Goal: Information Seeking & Learning: Find specific fact

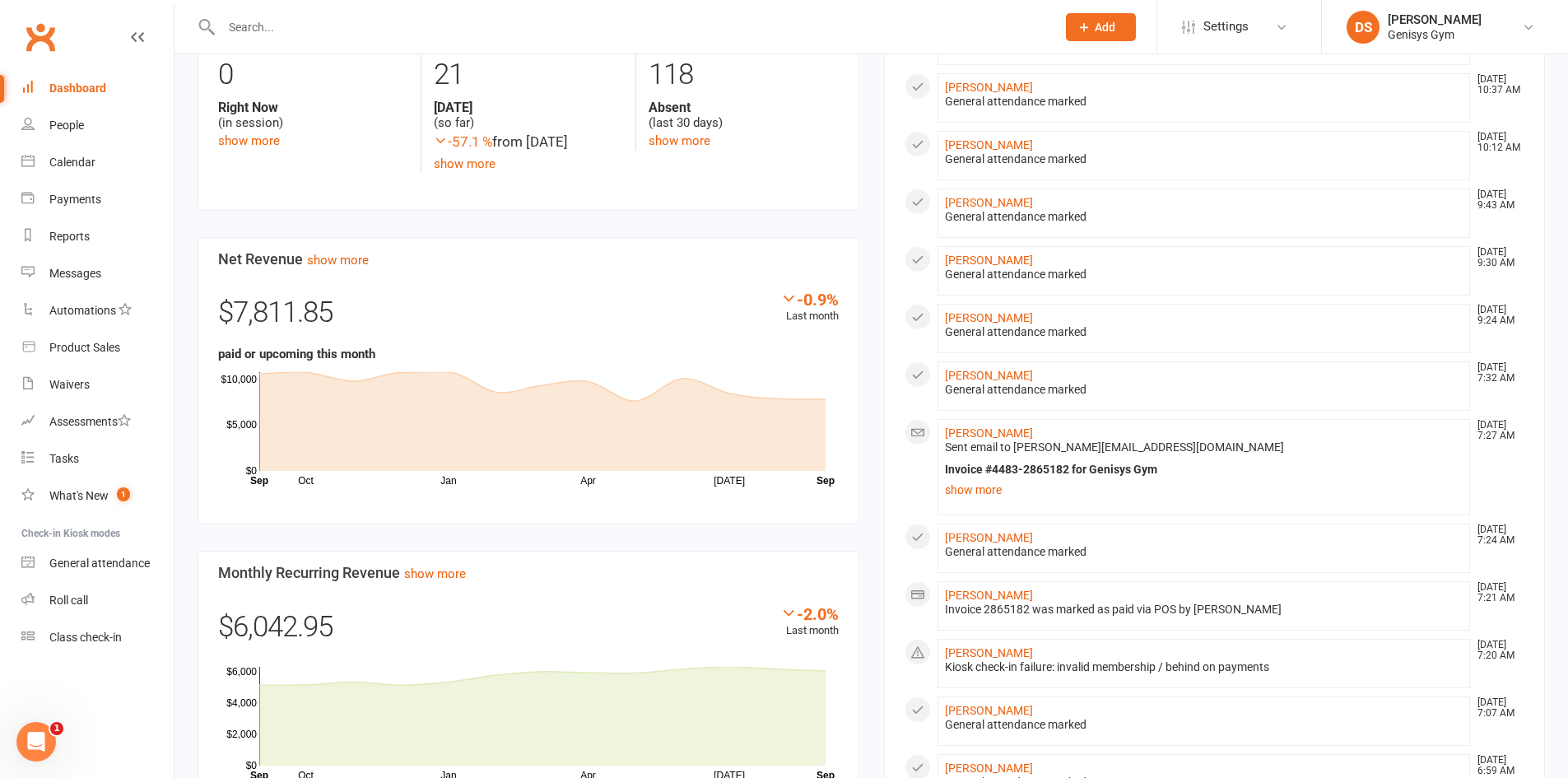
scroll to position [412, 0]
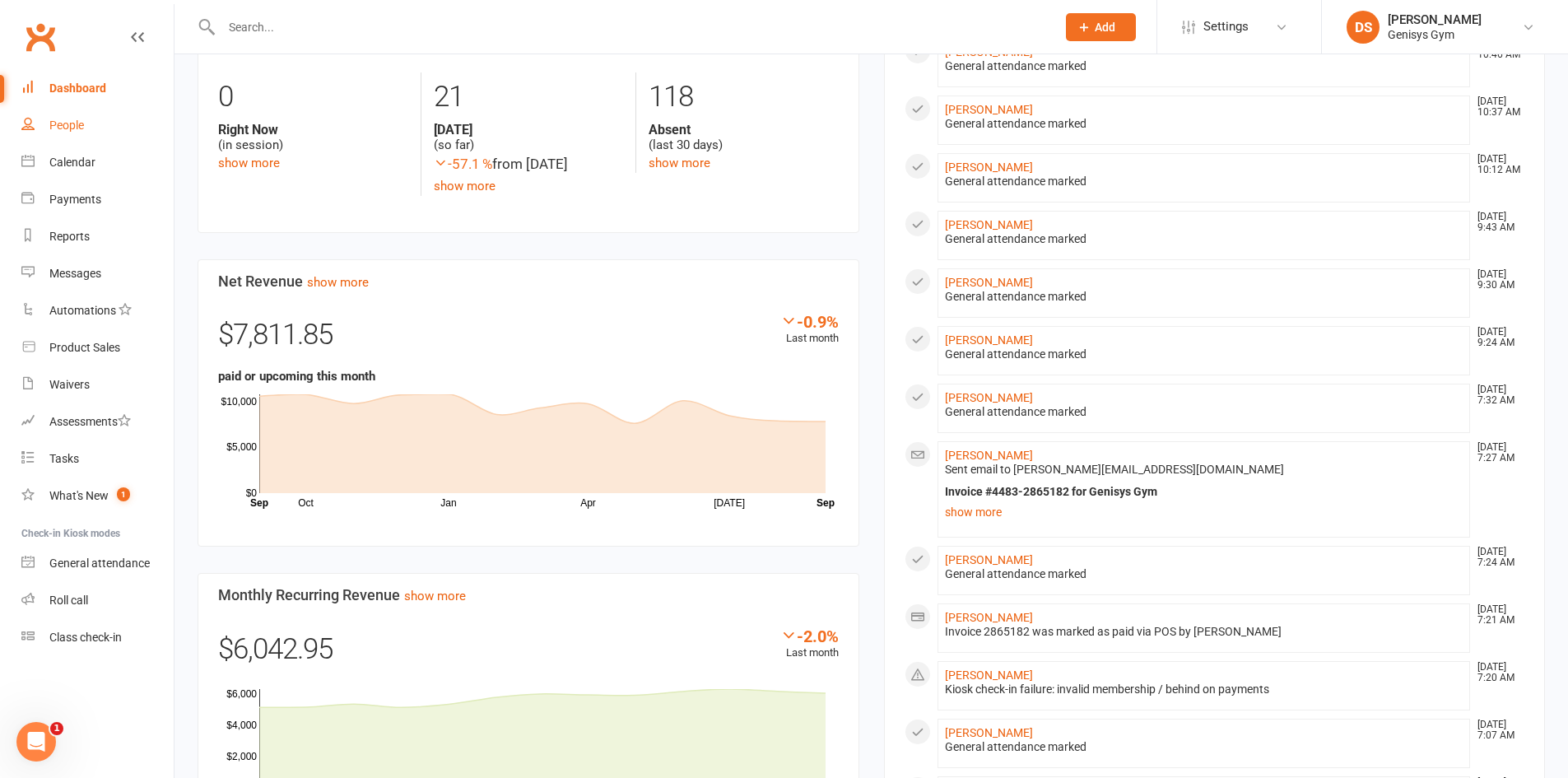
click at [77, 129] on div "People" at bounding box center [67, 125] width 35 height 13
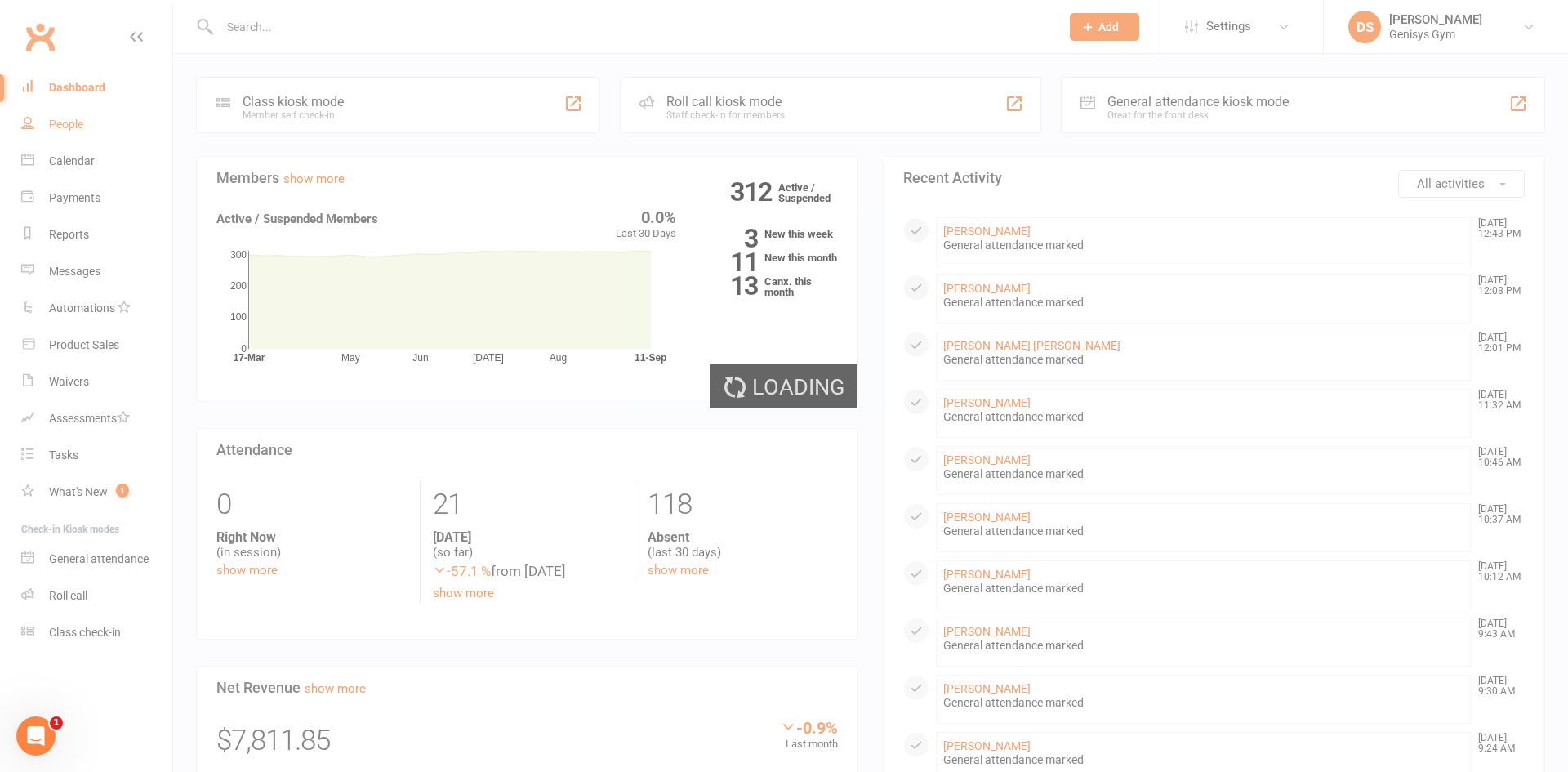
select select "100"
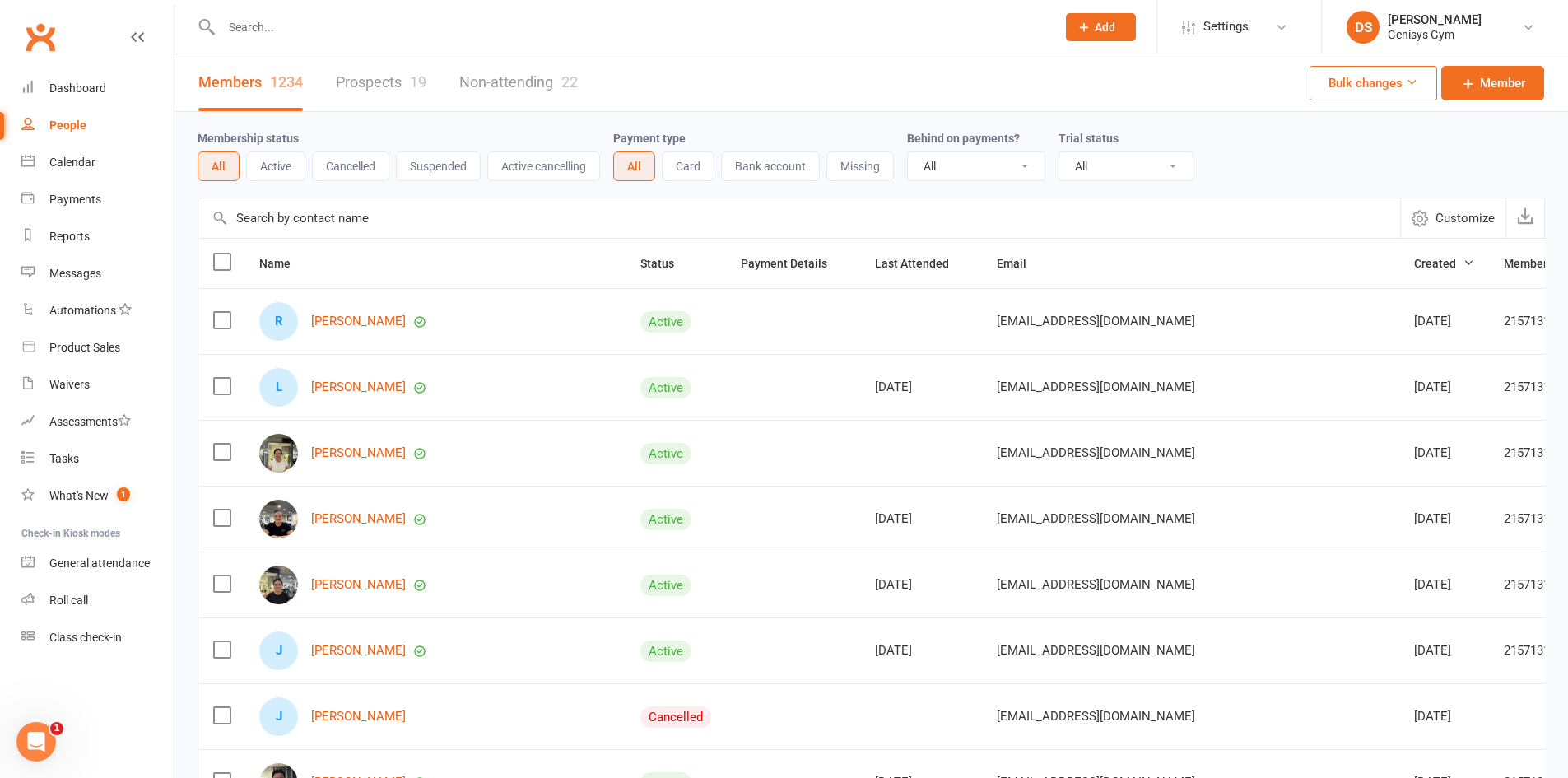
click at [278, 162] on button "Active" at bounding box center [276, 166] width 59 height 30
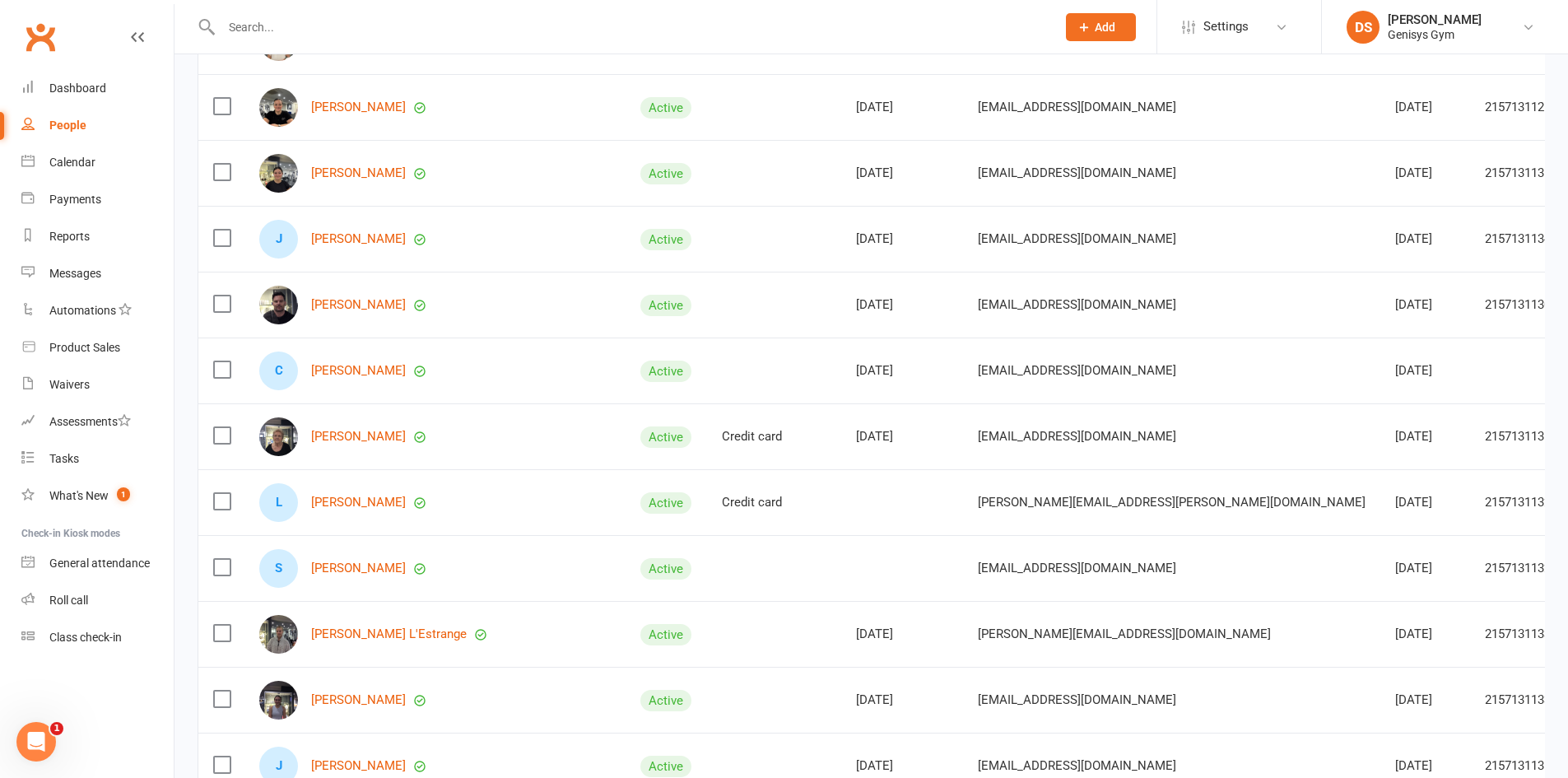
scroll to position [659, 0]
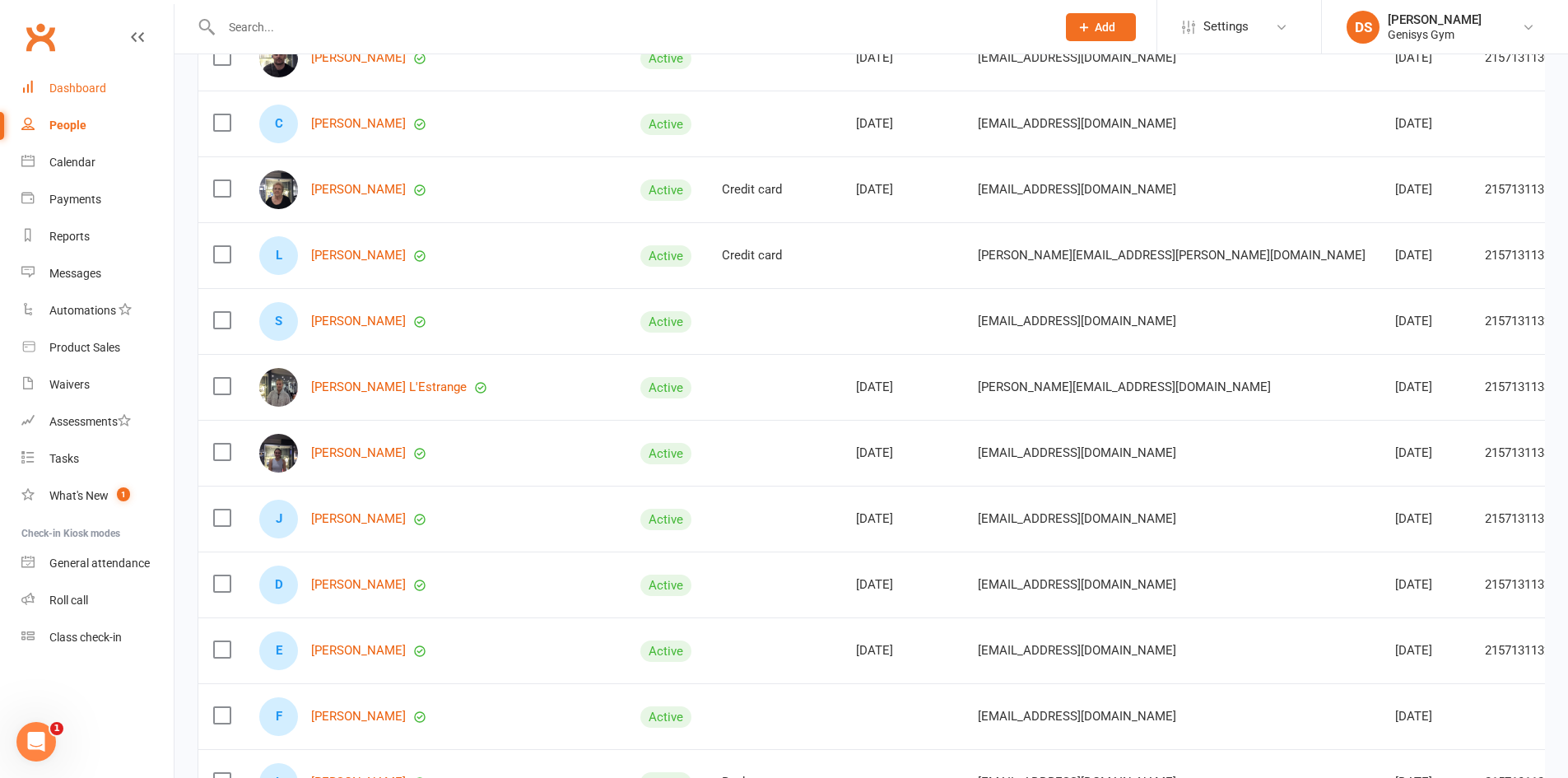
click at [84, 92] on div "Dashboard" at bounding box center [77, 88] width 57 height 13
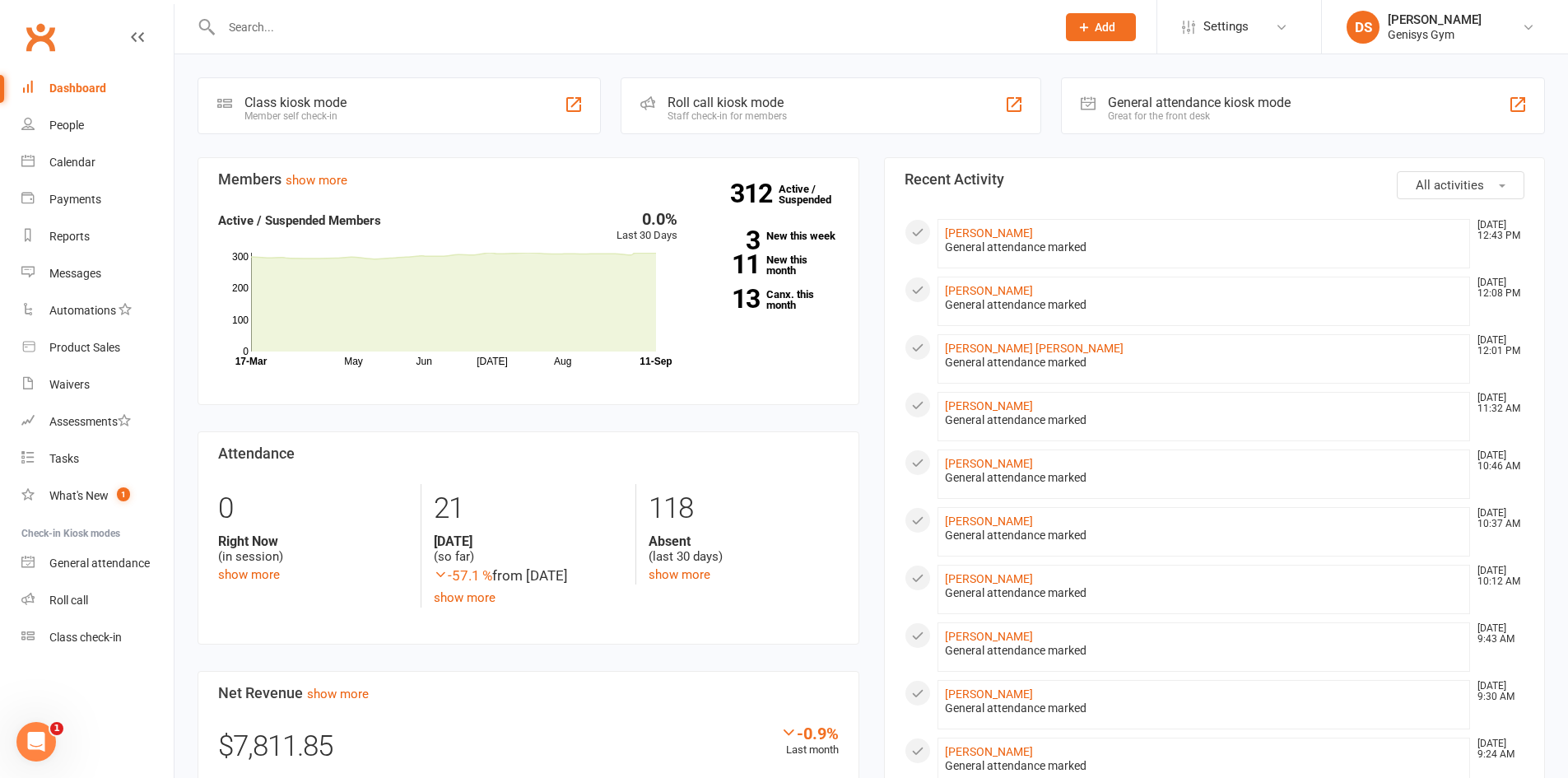
click at [250, 33] on input "text" at bounding box center [631, 27] width 828 height 23
type input "g"
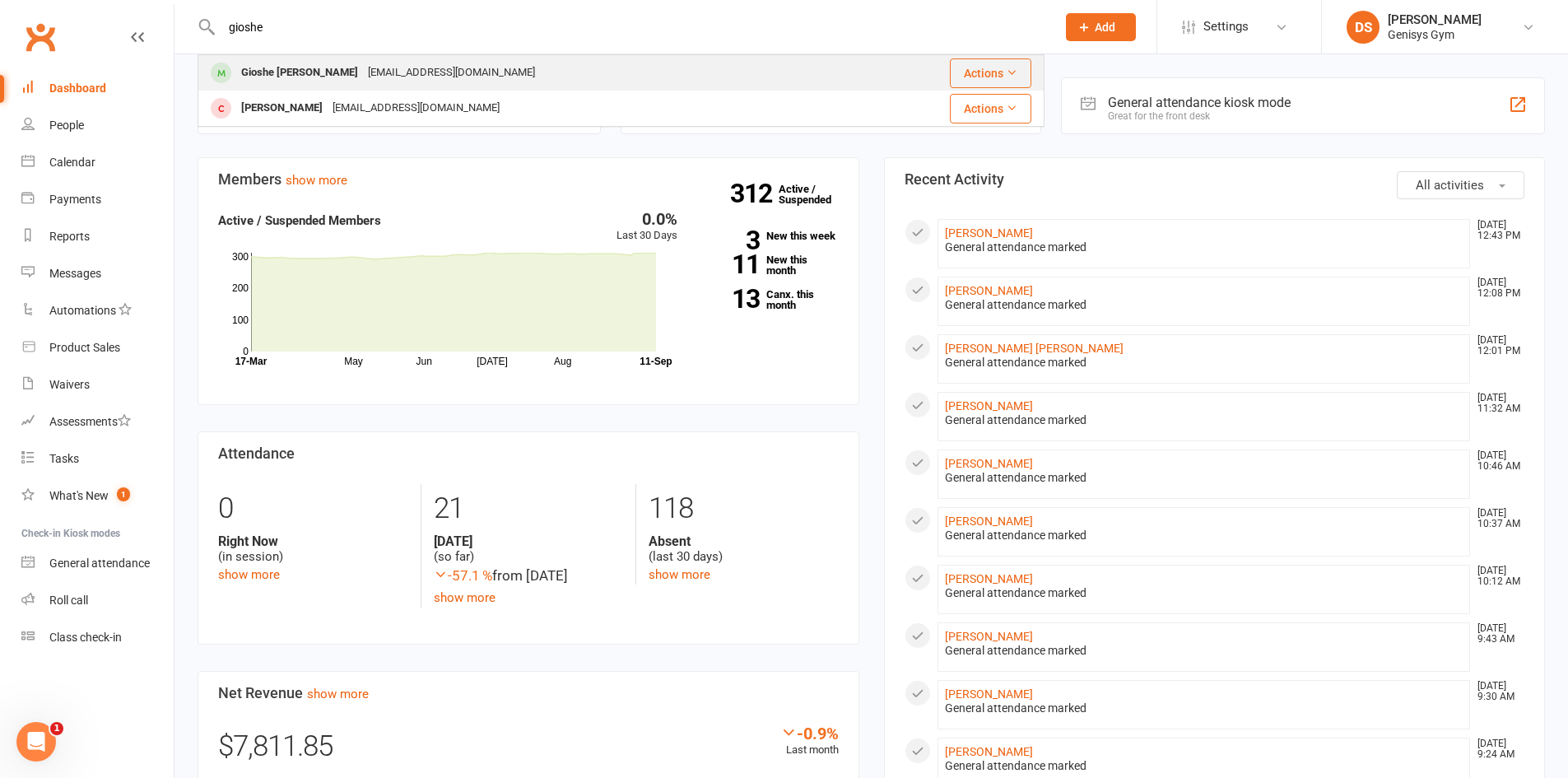
type input "gioshe"
click at [244, 64] on div "Gioshe [PERSON_NAME]" at bounding box center [300, 72] width 127 height 24
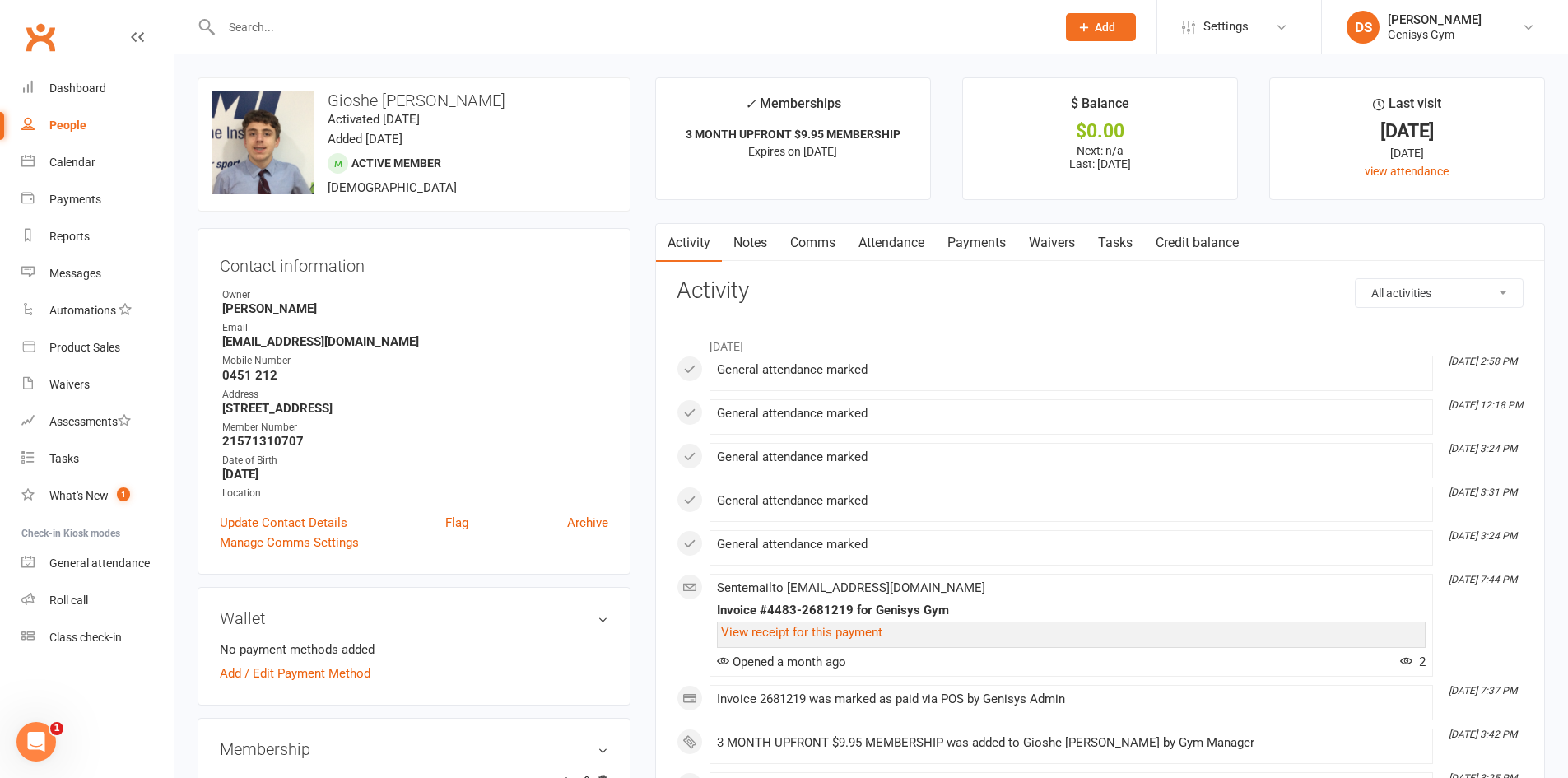
click at [258, 25] on input "text" at bounding box center [631, 27] width 828 height 23
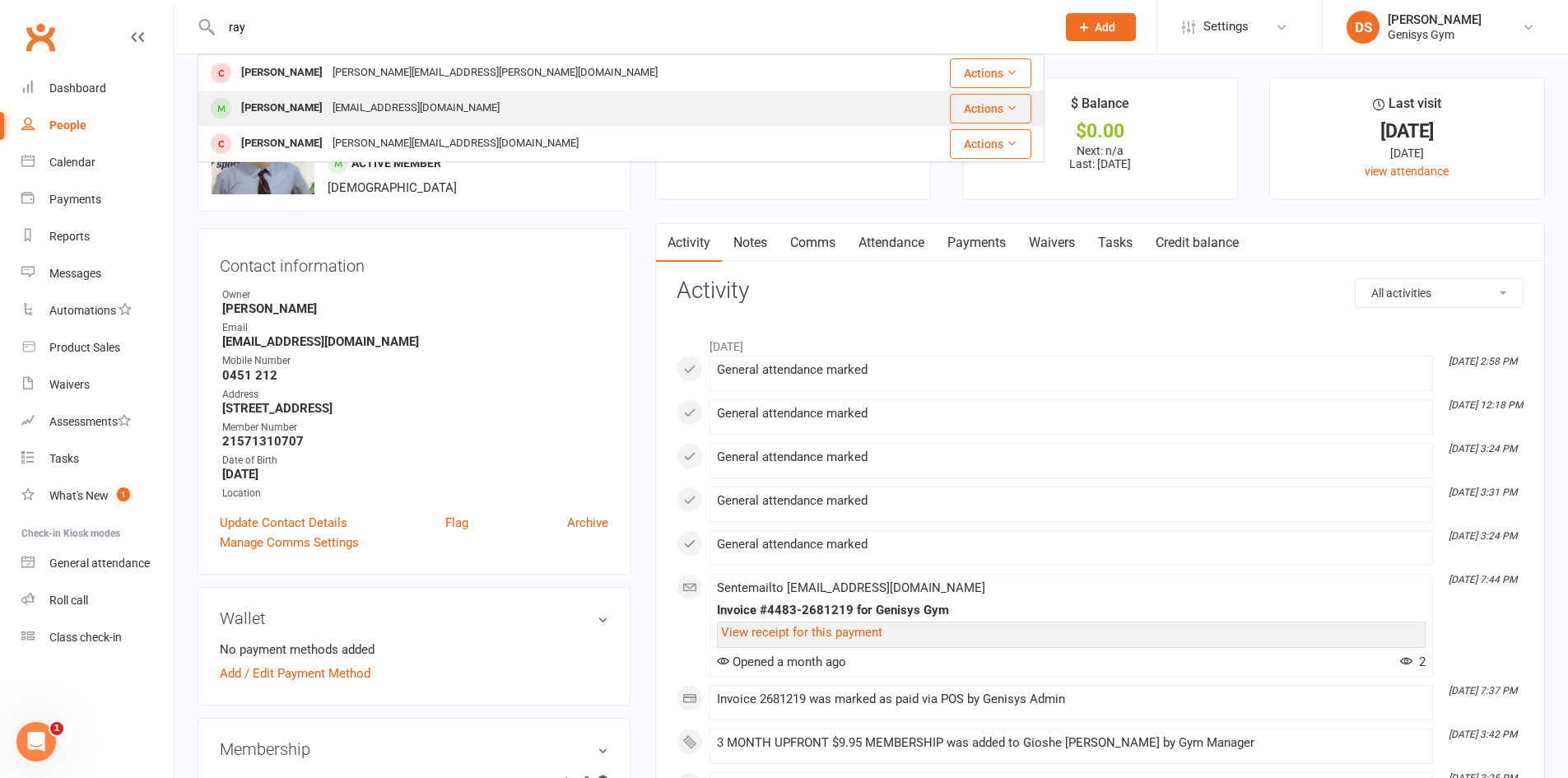
type input "ray"
click at [316, 96] on div "[PERSON_NAME] [PERSON_NAME][EMAIL_ADDRESS][DOMAIN_NAME]" at bounding box center [550, 108] width 702 height 34
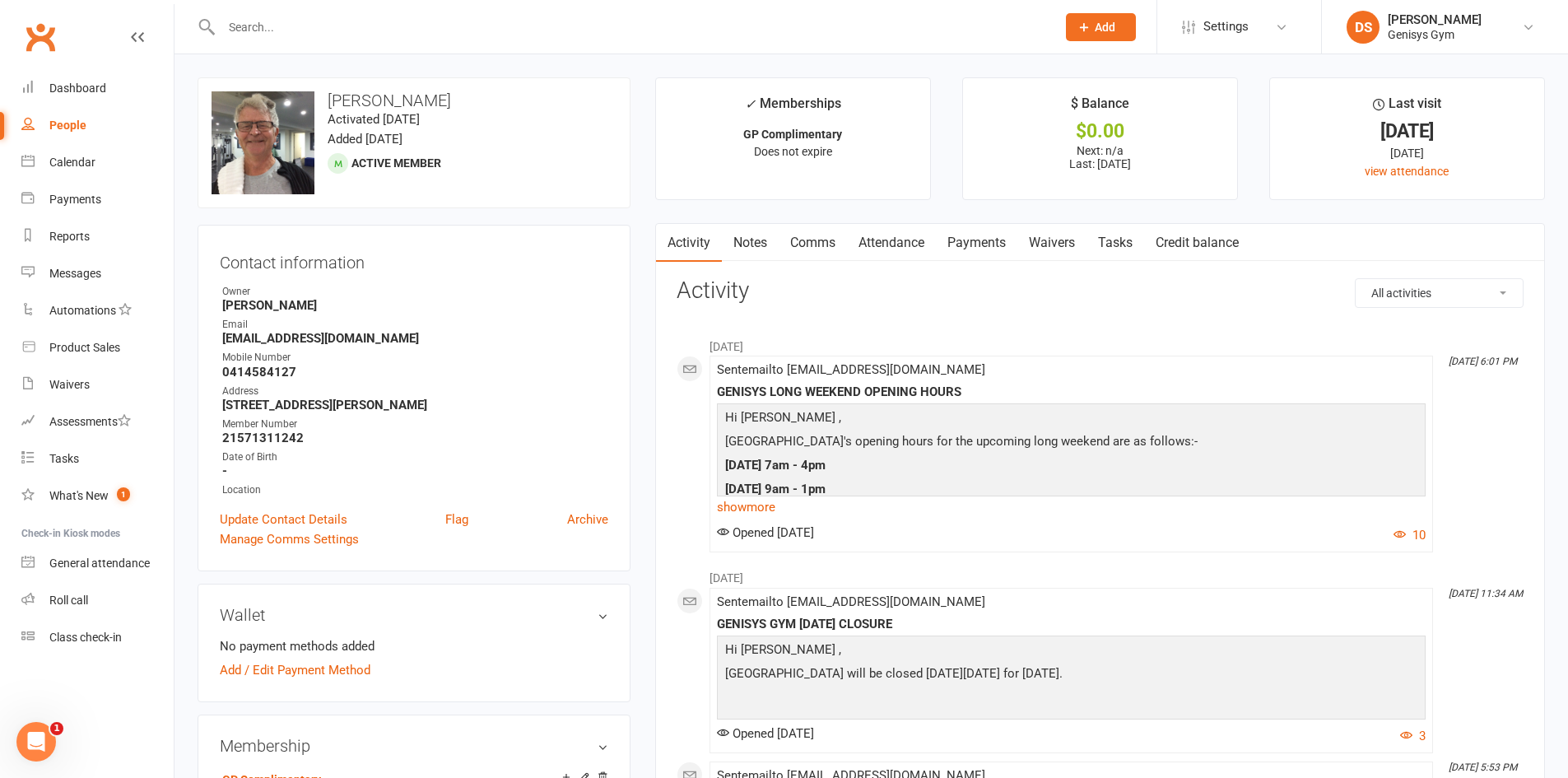
click at [240, 32] on input "text" at bounding box center [631, 27] width 828 height 23
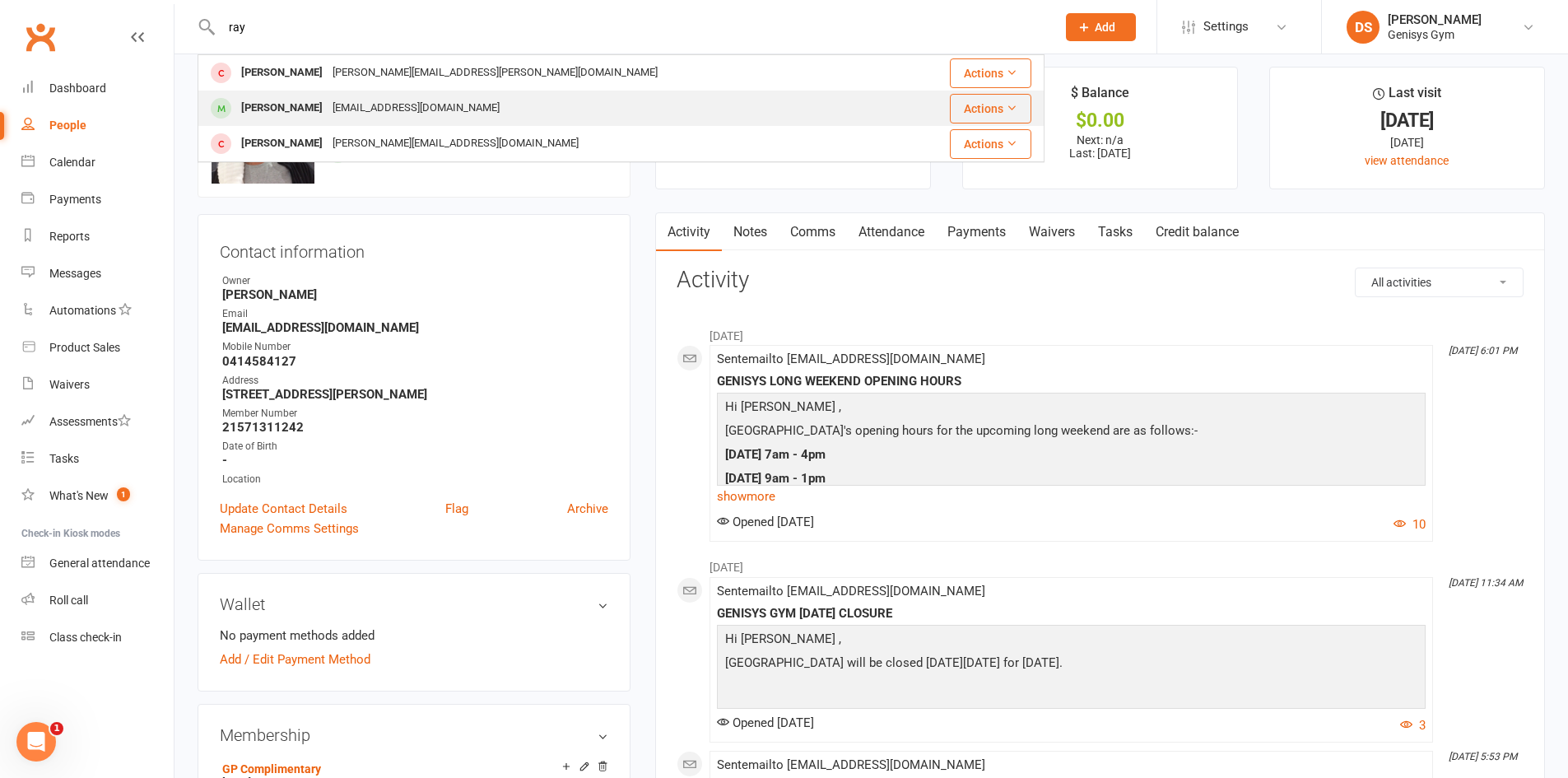
scroll to position [82, 0]
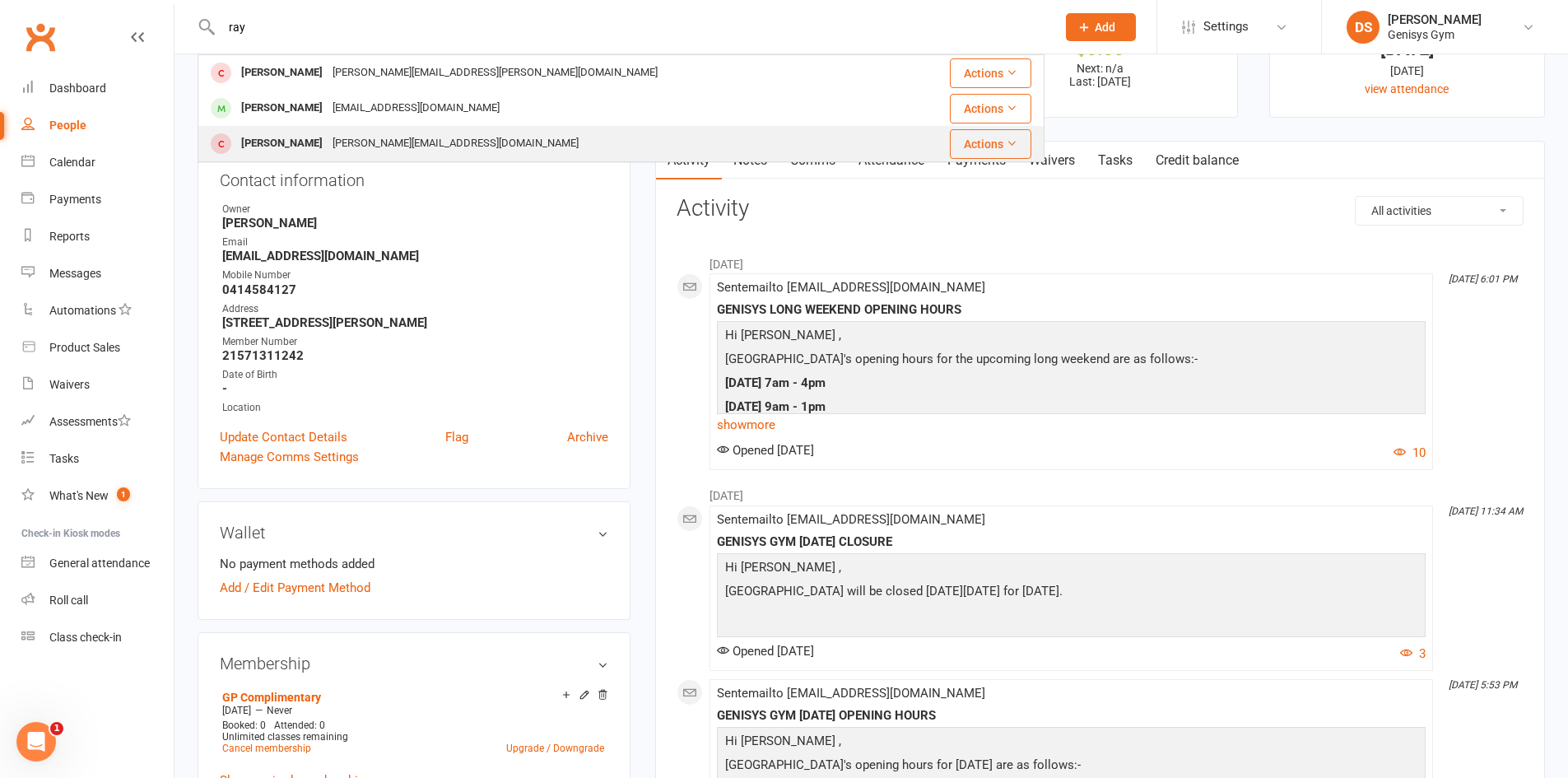
type input "ray"
click at [362, 133] on div "[PERSON_NAME][EMAIL_ADDRESS][DOMAIN_NAME]" at bounding box center [455, 143] width 256 height 24
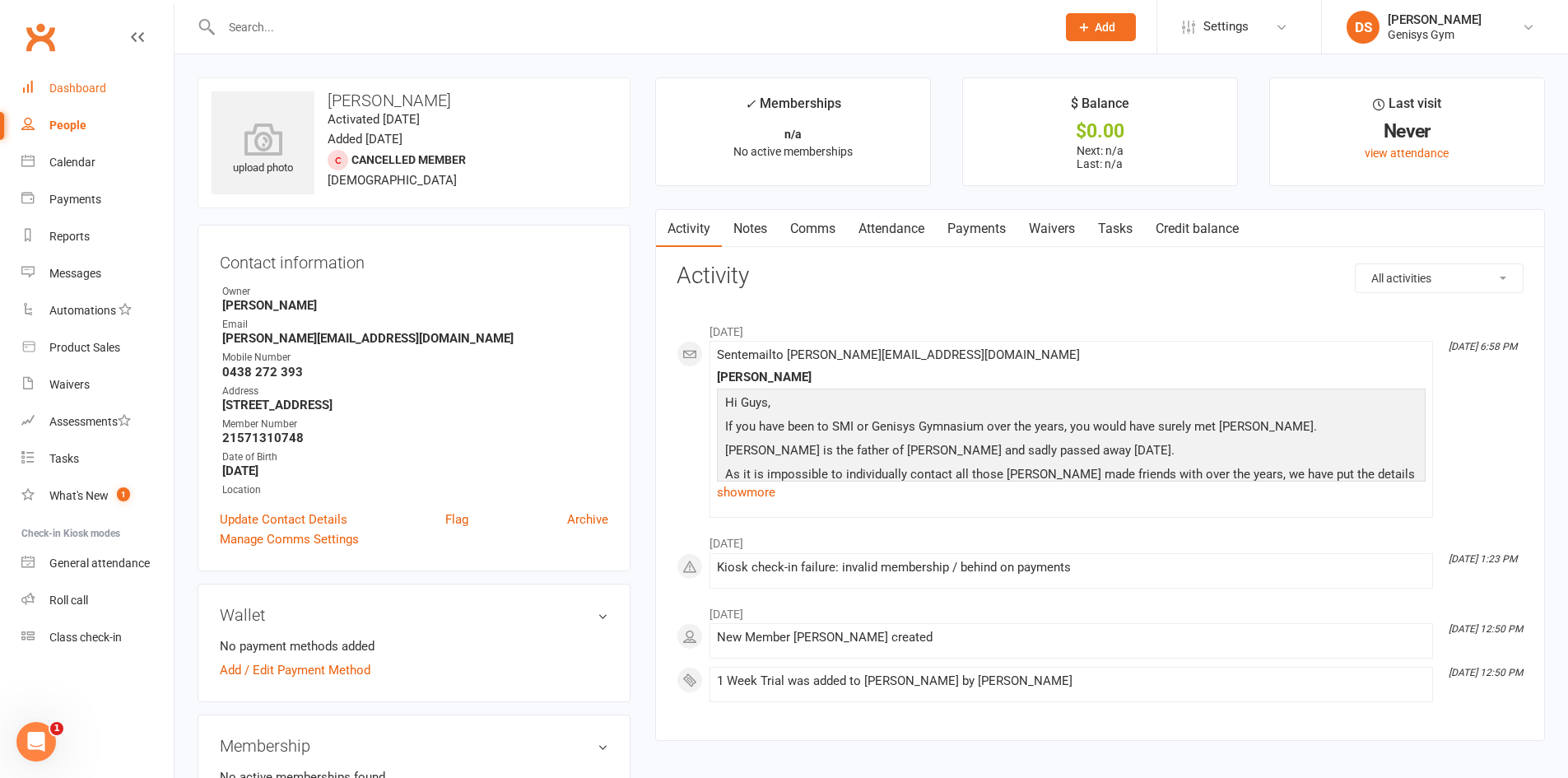
click at [66, 83] on div "Dashboard" at bounding box center [77, 88] width 57 height 13
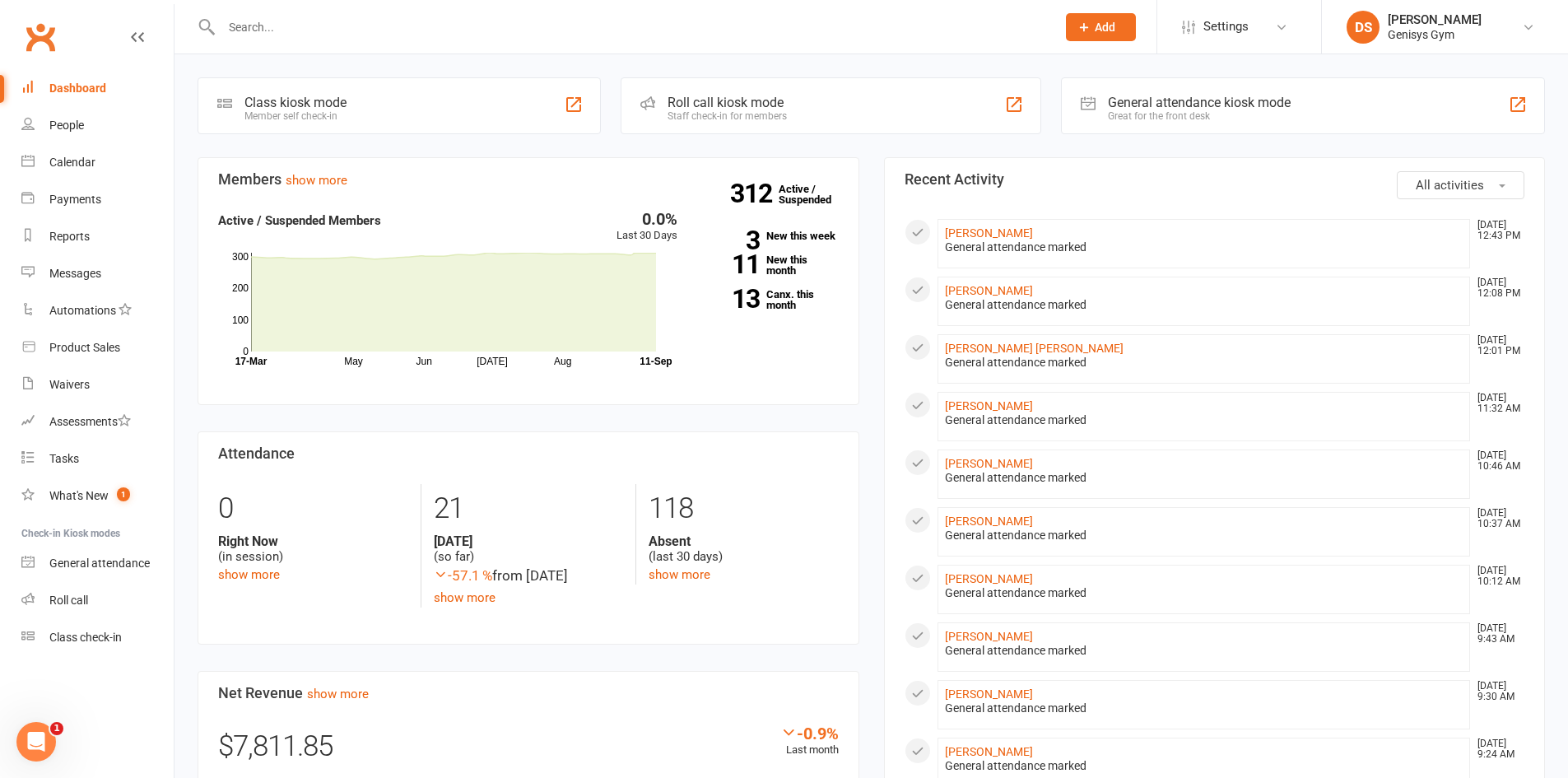
click at [292, 47] on div at bounding box center [621, 26] width 847 height 54
click at [288, 35] on input "text" at bounding box center [631, 27] width 828 height 23
type input "a"
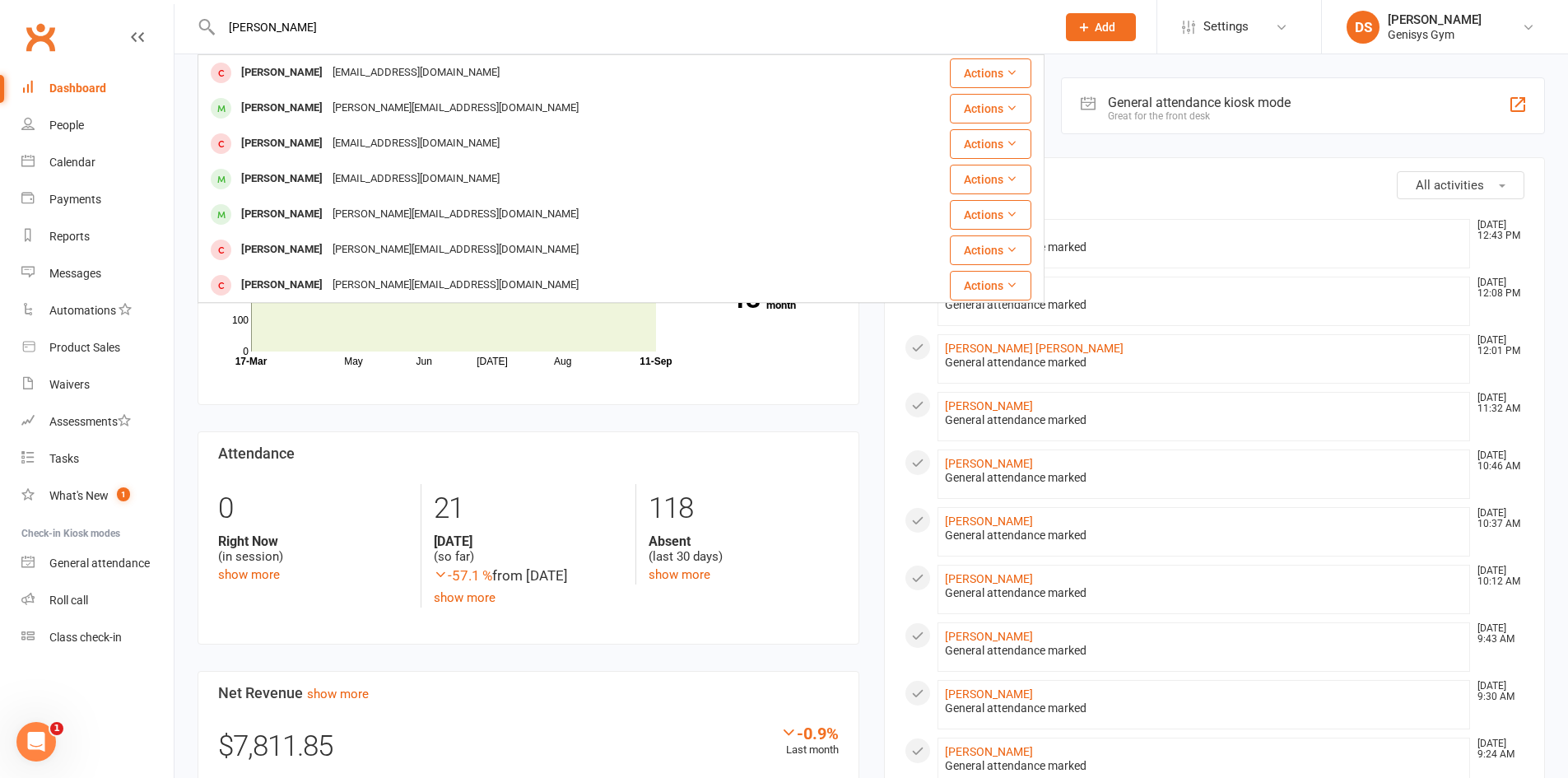
drag, startPoint x: 301, startPoint y: 36, endPoint x: 314, endPoint y: 40, distance: 13.6
click at [312, 40] on div "[PERSON_NAME] [PERSON_NAME] Gustavs [EMAIL_ADDRESS][DOMAIN_NAME] Actions [PERSO…" at bounding box center [621, 26] width 847 height 54
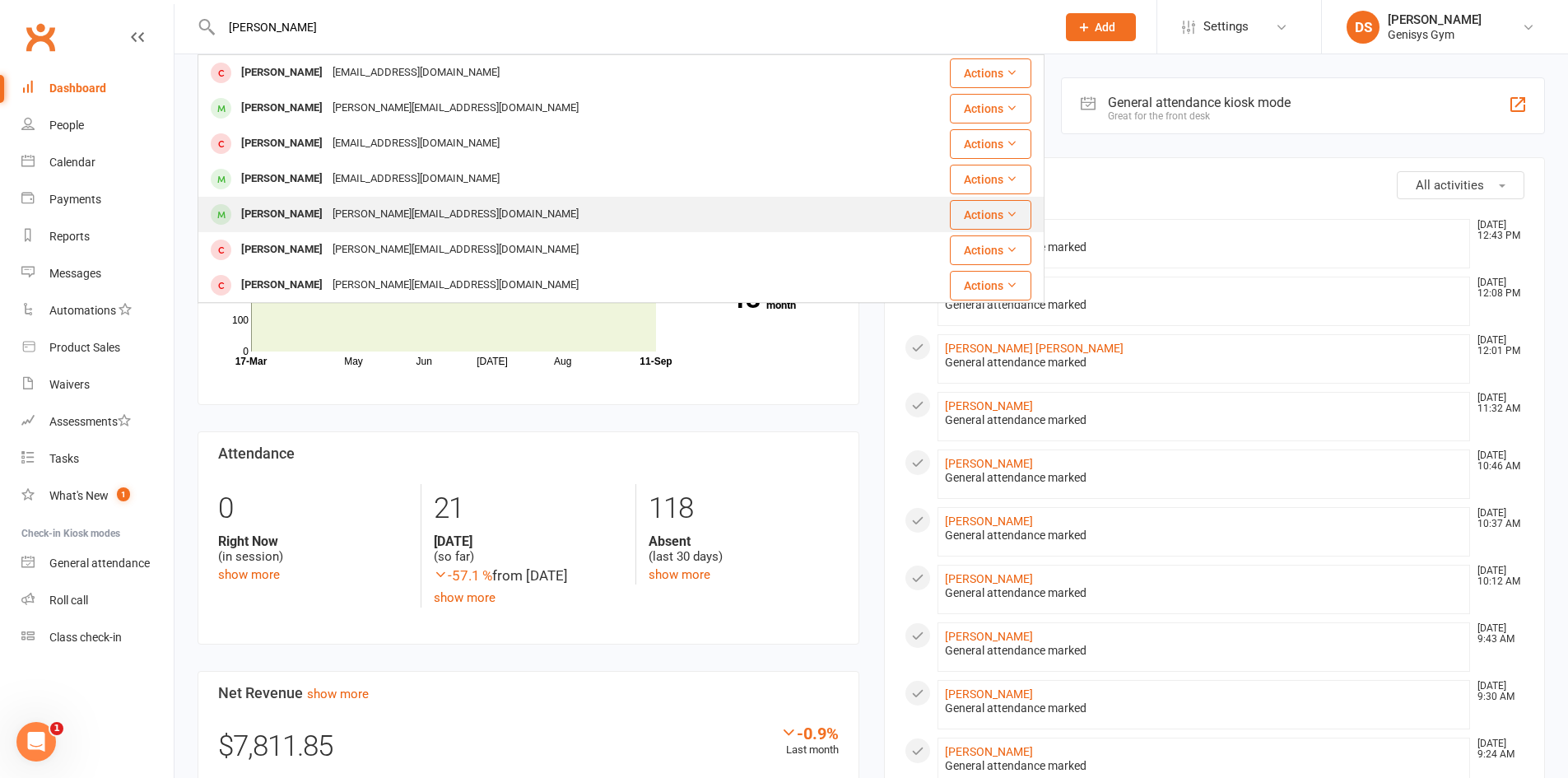
type input "[PERSON_NAME]"
click at [230, 217] on span at bounding box center [221, 214] width 21 height 21
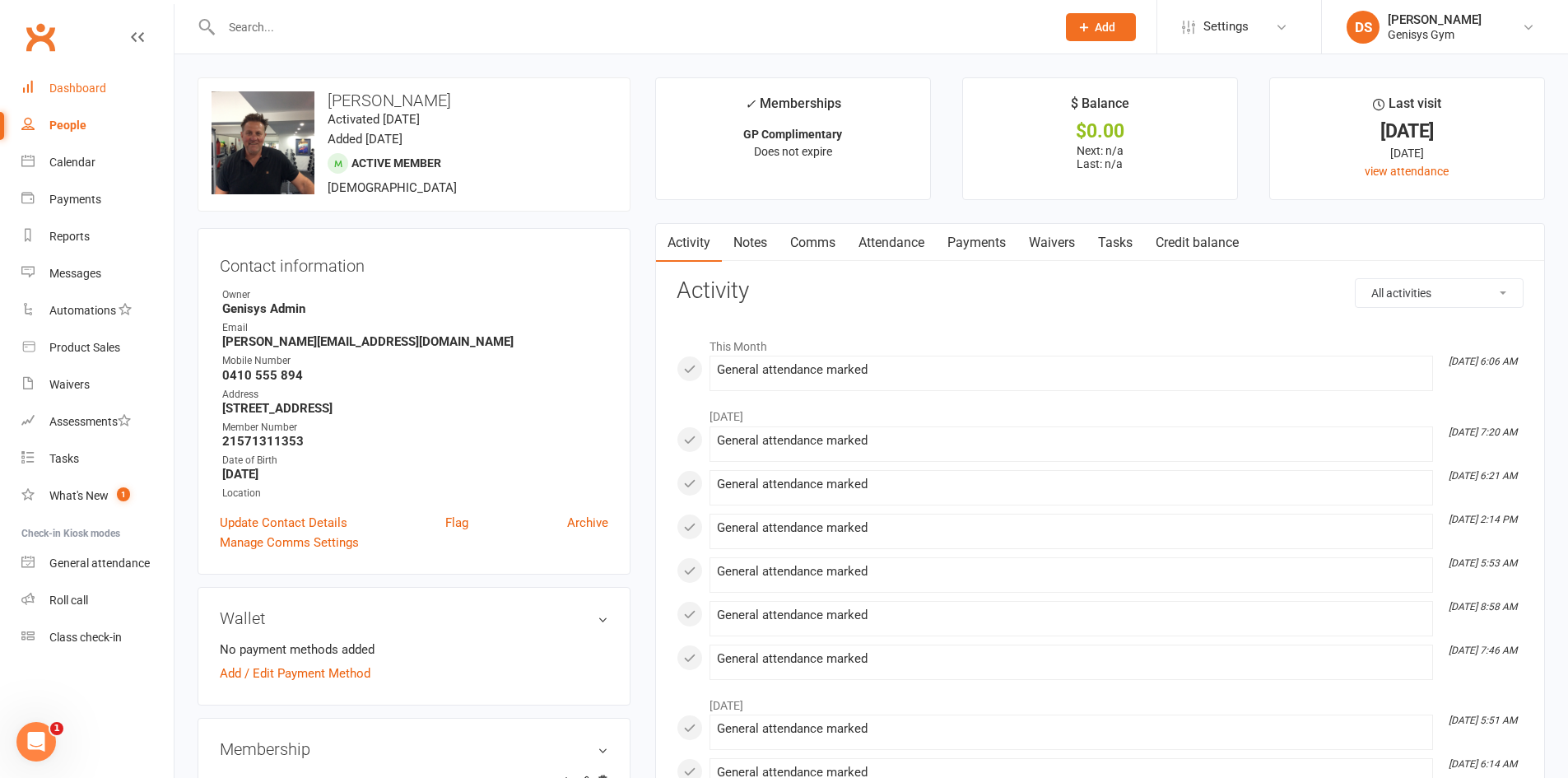
click at [93, 90] on div "Dashboard" at bounding box center [77, 88] width 57 height 13
